Goal: Task Accomplishment & Management: Complete application form

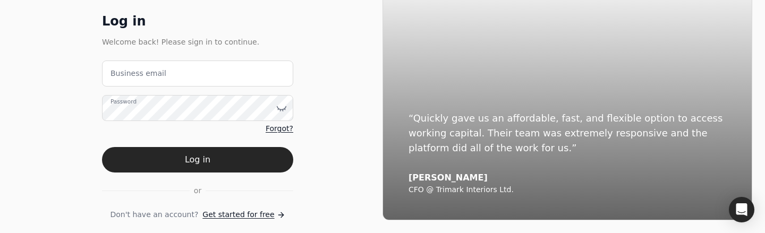
scroll to position [39, 0]
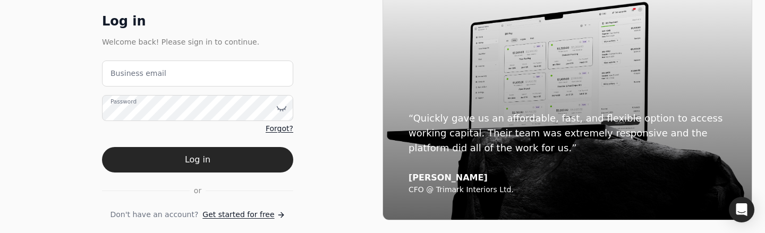
click at [237, 214] on span "Get started for free" at bounding box center [238, 214] width 72 height 11
